Goal: Information Seeking & Learning: Learn about a topic

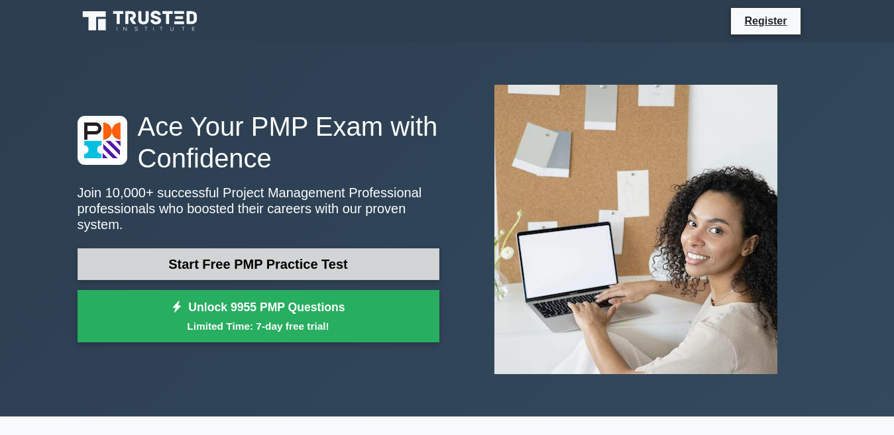
click at [335, 249] on link "Start Free PMP Practice Test" at bounding box center [259, 265] width 362 height 32
